Goal: Task Accomplishment & Management: Manage account settings

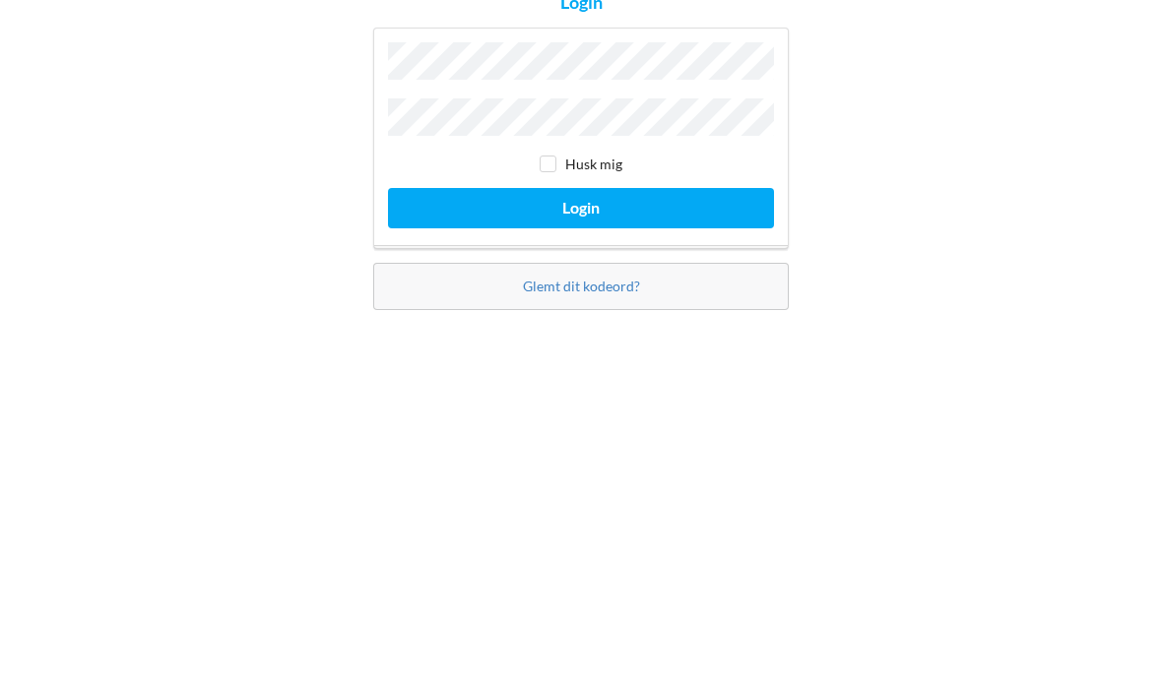
scroll to position [79, 0]
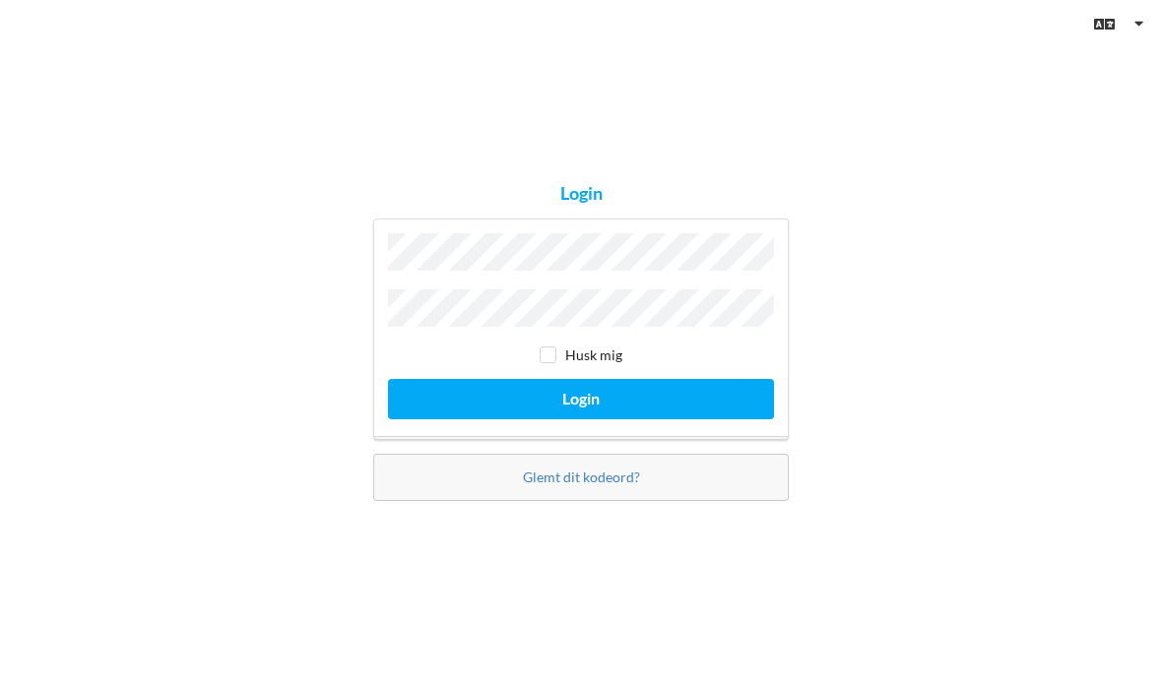
click at [553, 347] on input "checkbox" at bounding box center [548, 355] width 17 height 17
checkbox input "true"
click at [499, 379] on button "Login" at bounding box center [581, 399] width 386 height 40
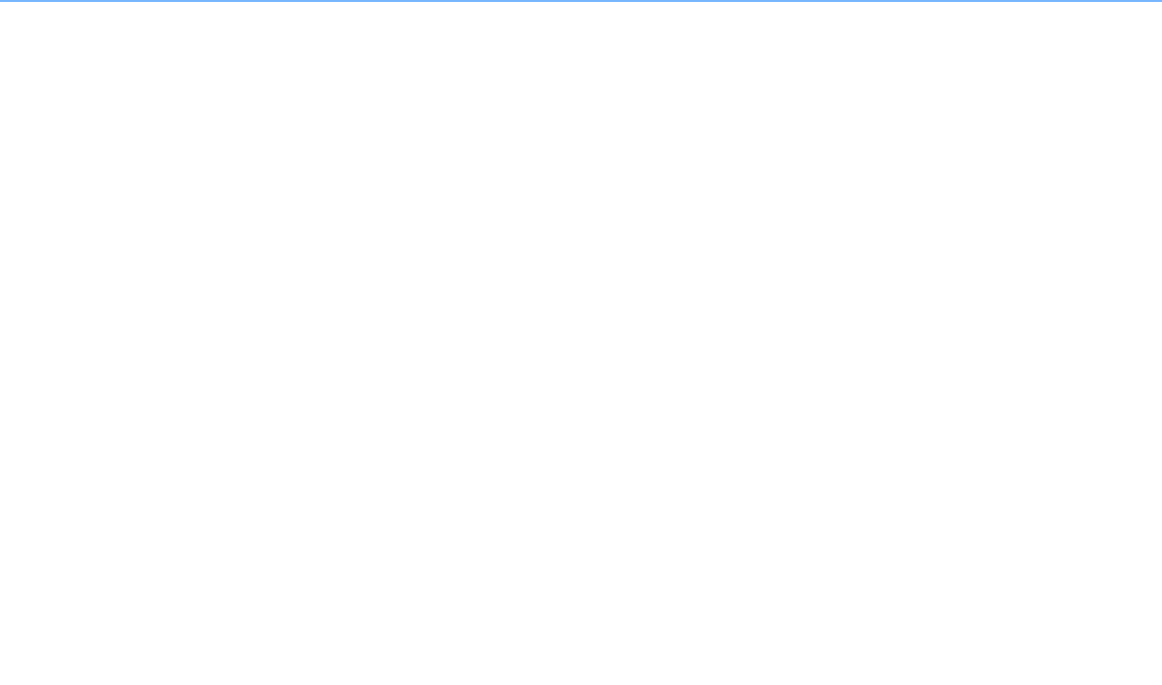
scroll to position [27, 0]
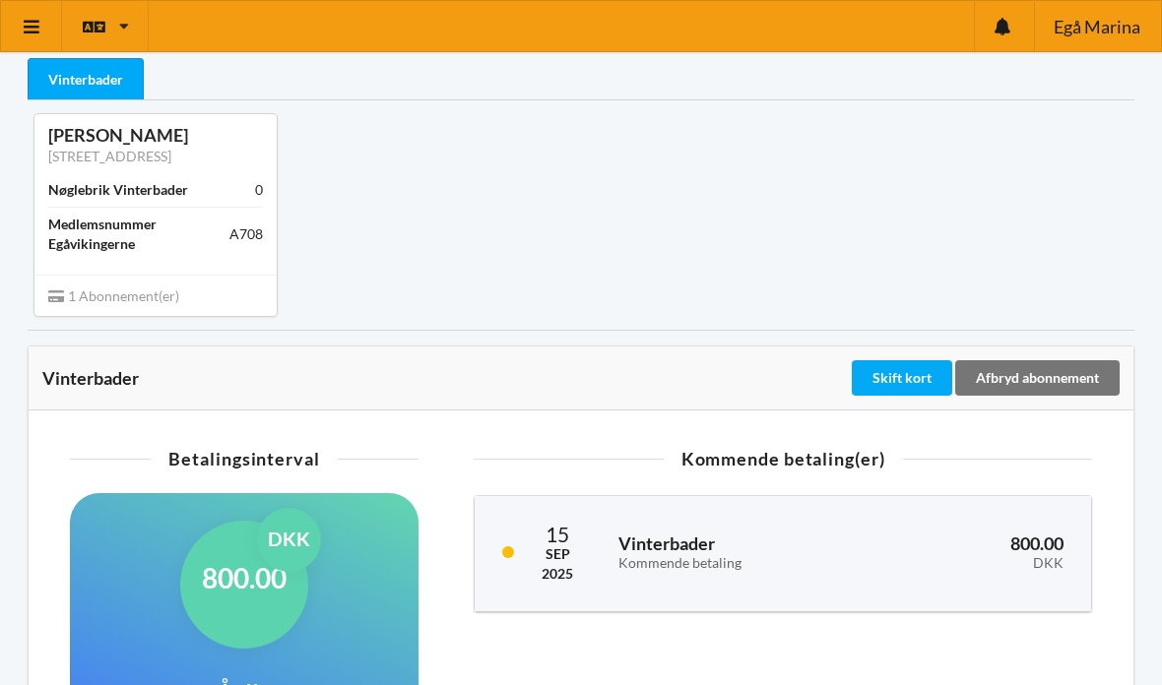
scroll to position [31, 0]
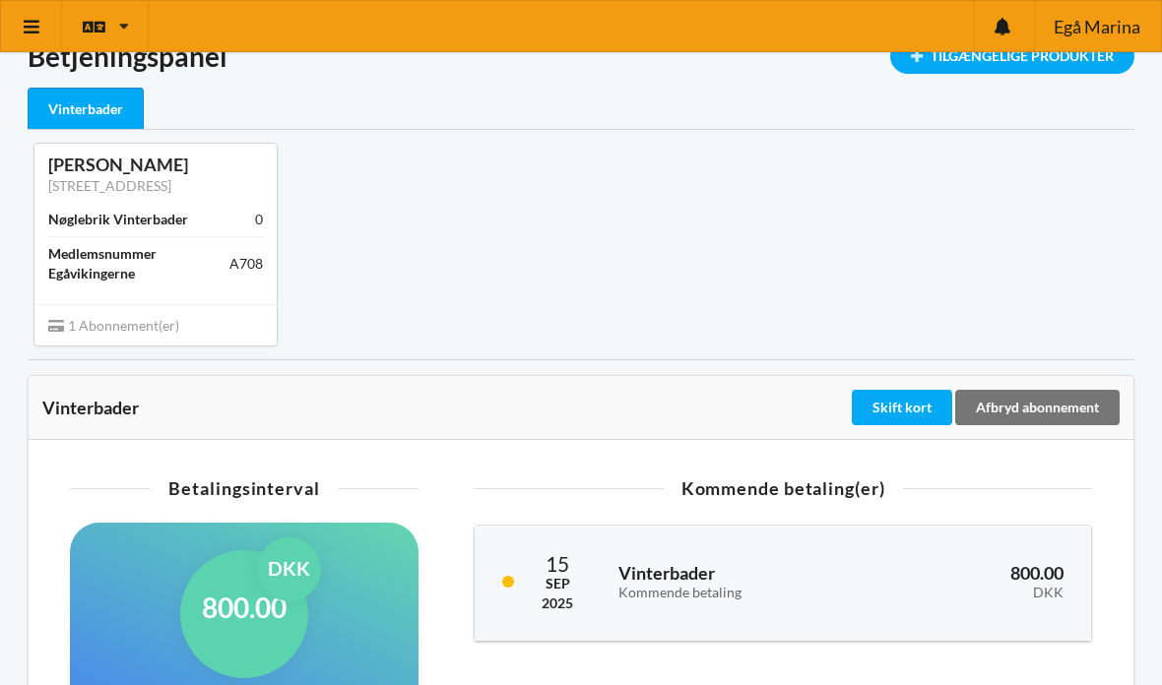
click at [1037, 414] on div "Afbryd abonnement" at bounding box center [1037, 407] width 164 height 35
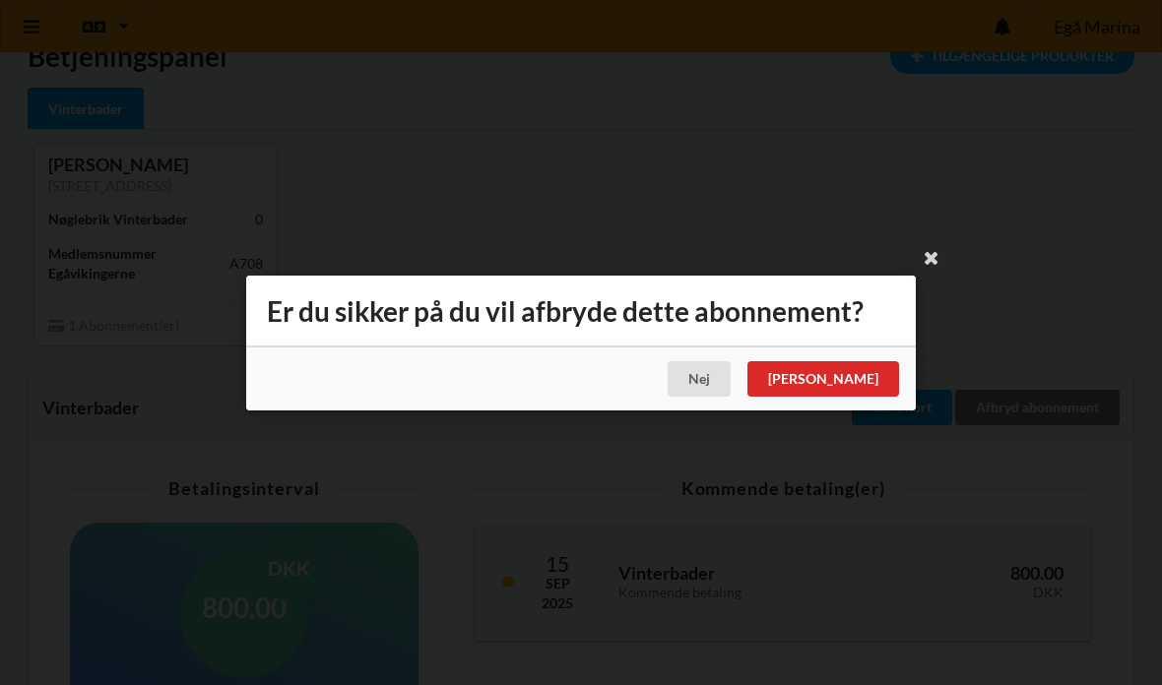
click at [865, 397] on div "[PERSON_NAME]" at bounding box center [823, 378] width 152 height 35
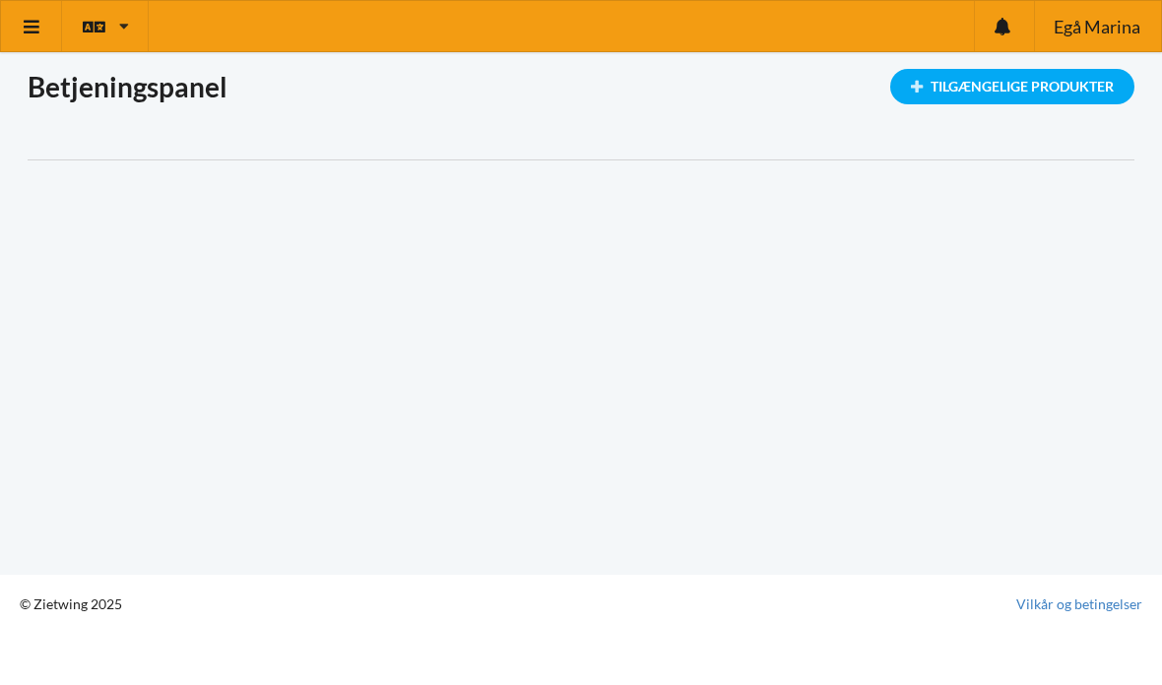
click at [34, 32] on icon at bounding box center [32, 27] width 21 height 18
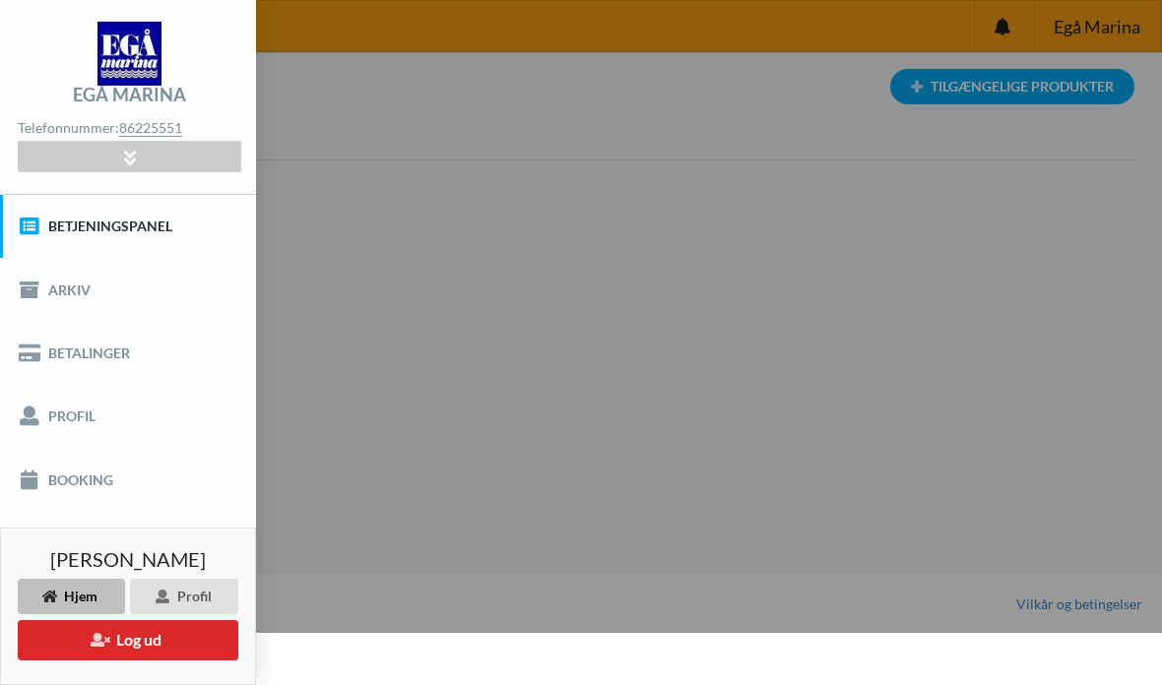
click at [53, 423] on link "Profil" at bounding box center [128, 416] width 256 height 63
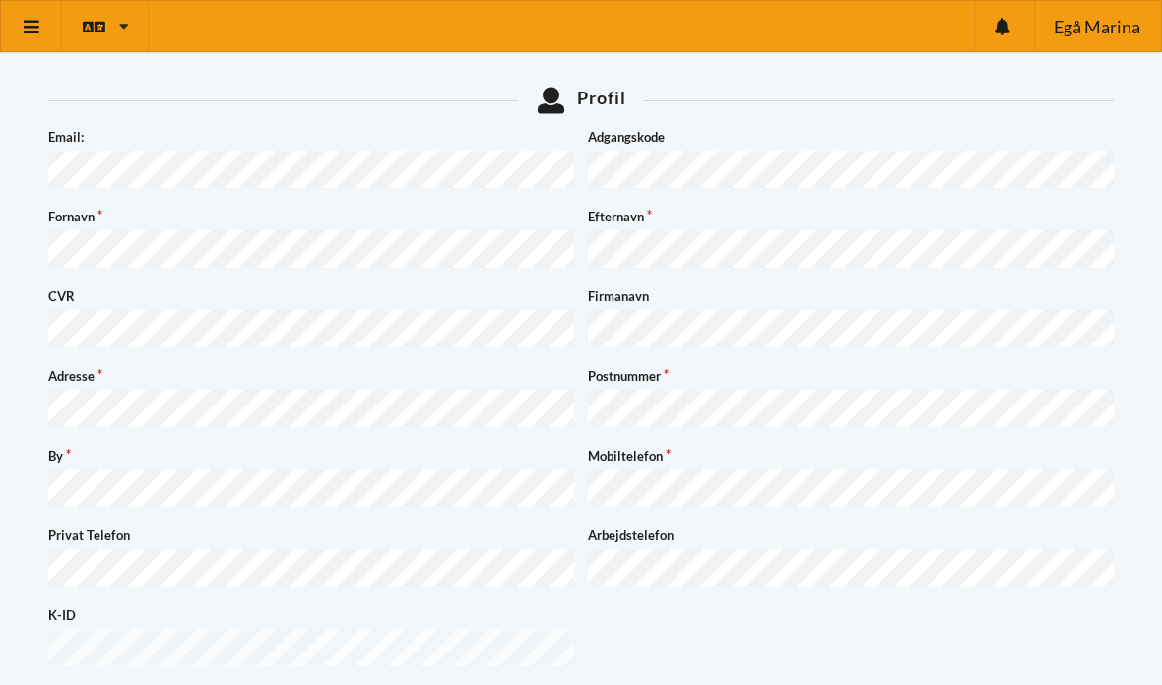
click at [36, 26] on icon at bounding box center [32, 27] width 21 height 18
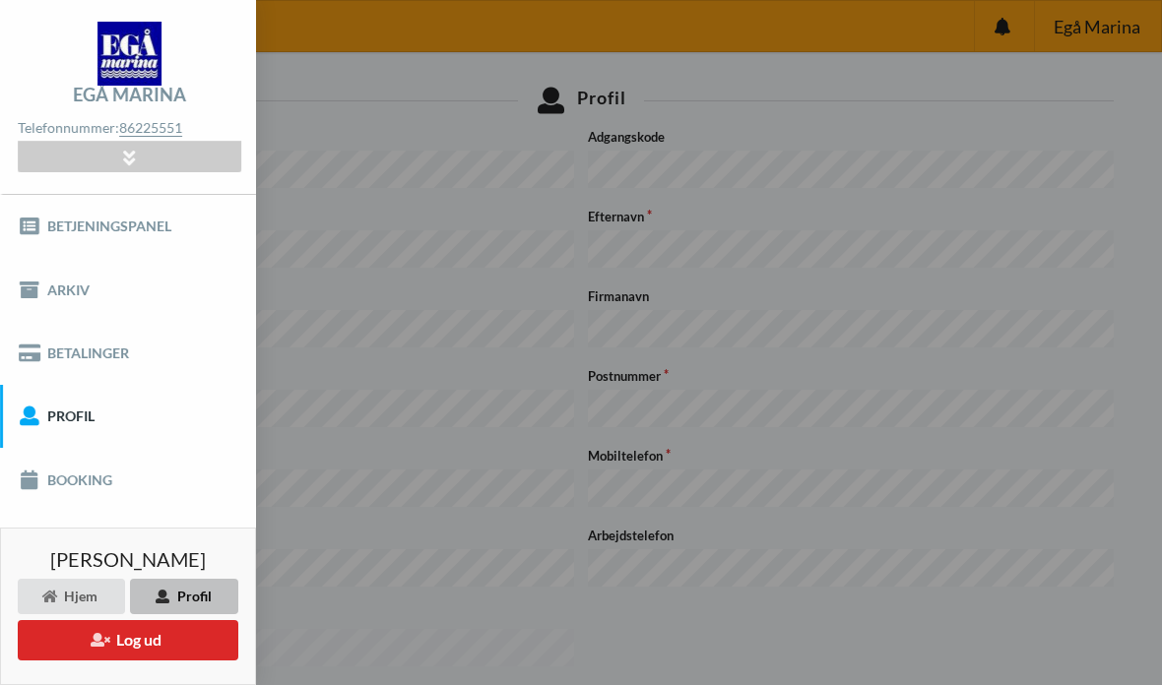
click at [73, 364] on link "Betalinger" at bounding box center [128, 353] width 256 height 63
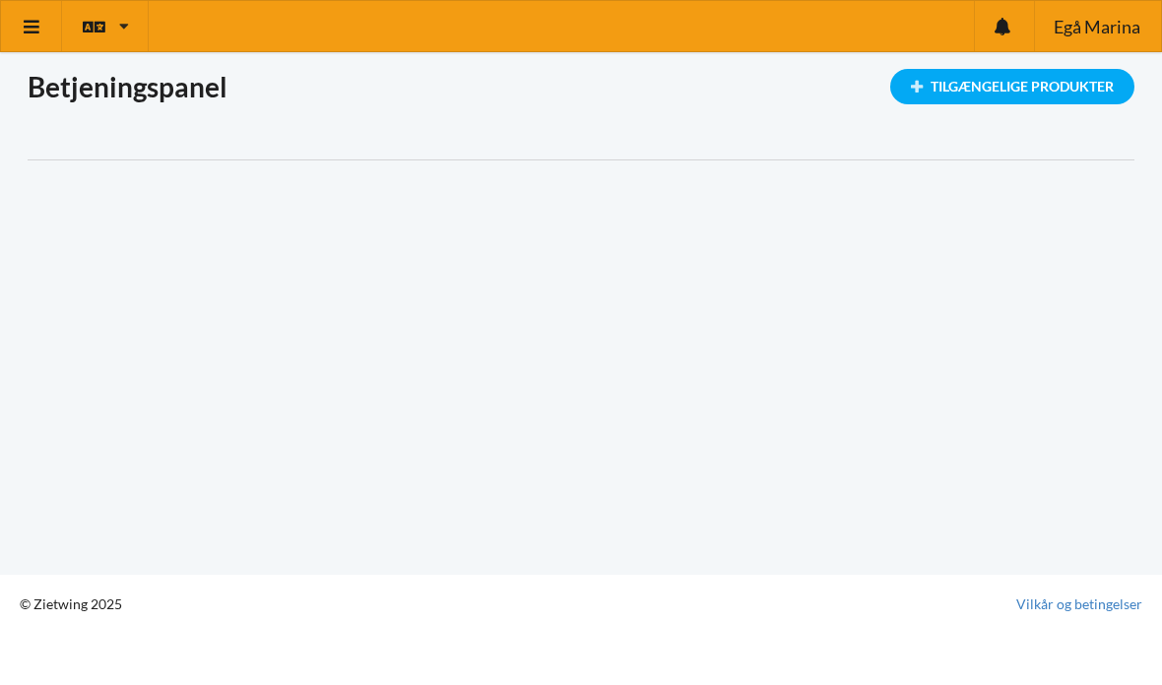
click at [25, 33] on icon at bounding box center [32, 27] width 21 height 18
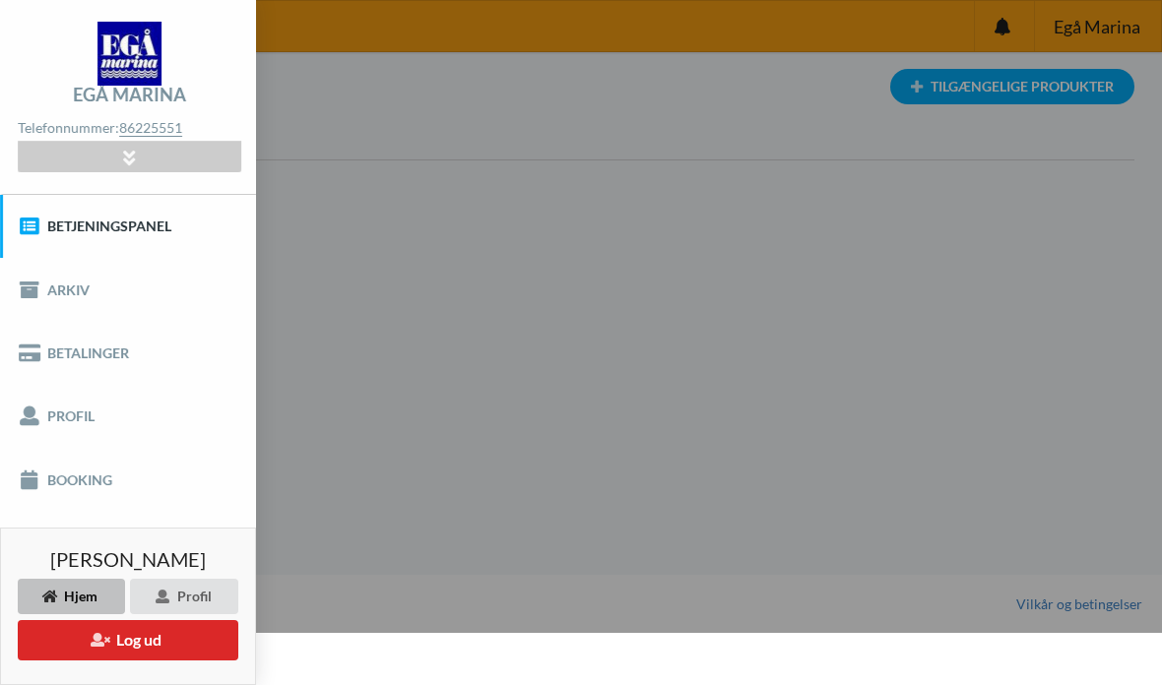
click at [63, 487] on link "Booking" at bounding box center [128, 479] width 256 height 63
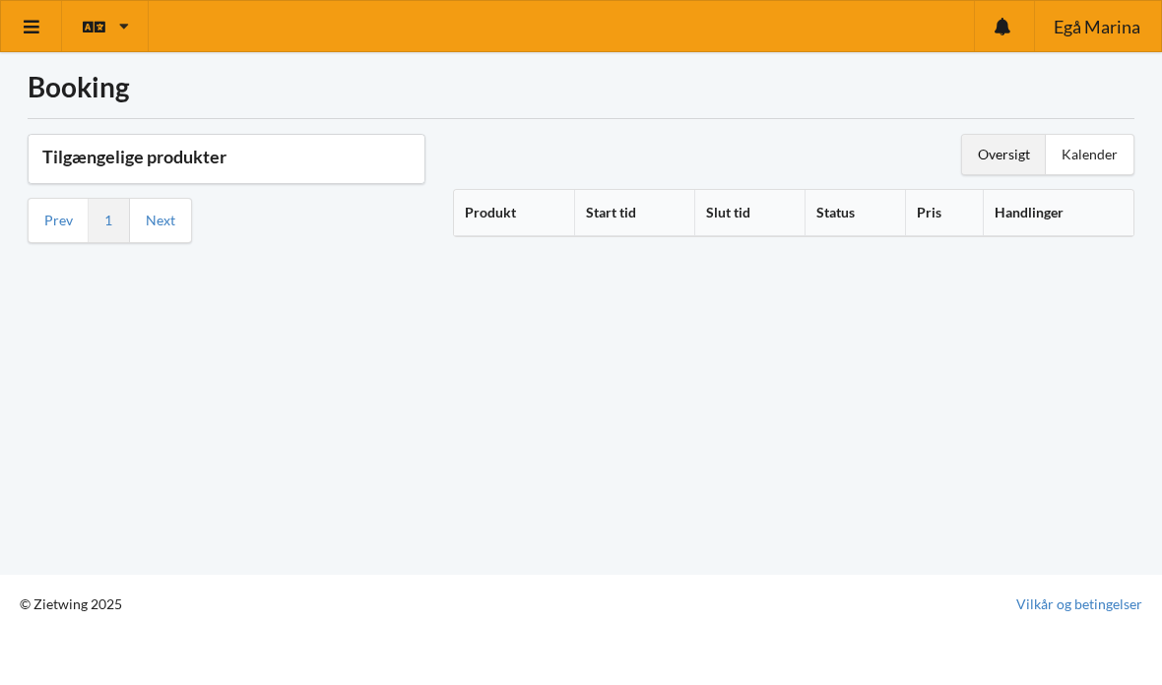
click at [34, 22] on icon at bounding box center [32, 27] width 21 height 18
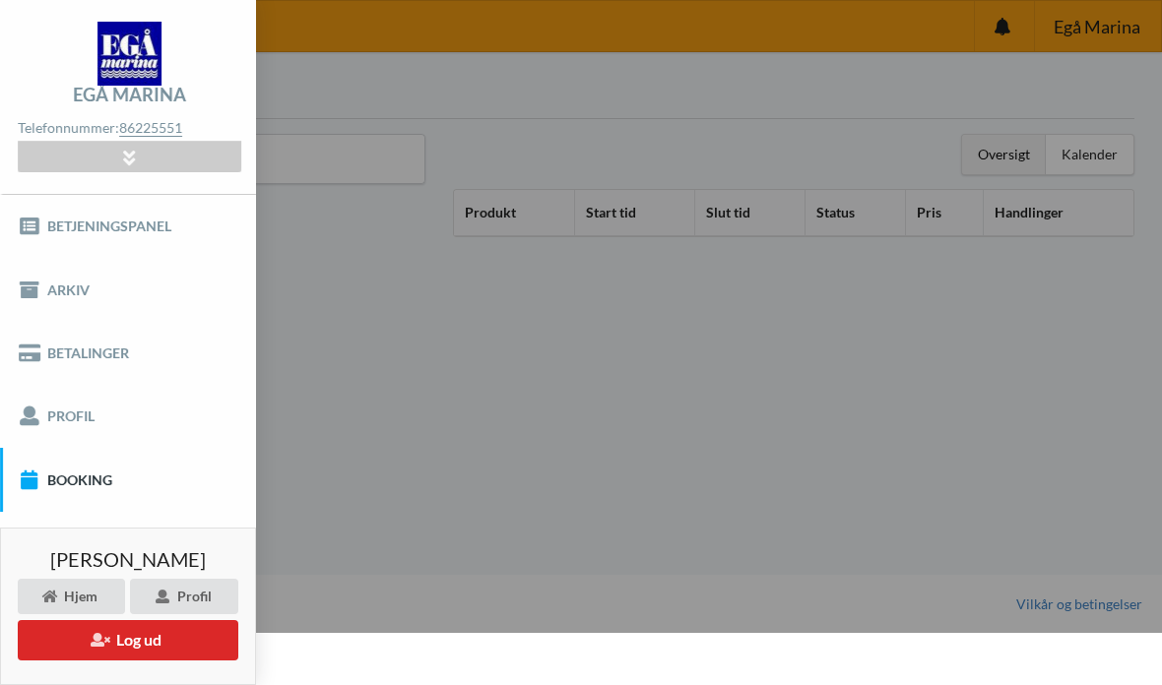
click at [74, 363] on link "Betalinger" at bounding box center [128, 353] width 256 height 63
